Goal: Find specific page/section

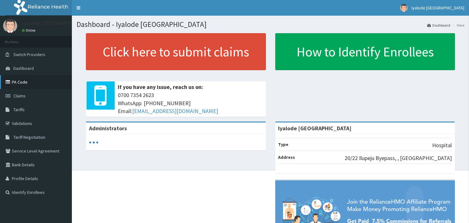
click at [28, 82] on link "PA Code" at bounding box center [36, 82] width 72 height 14
